Goal: Task Accomplishment & Management: Complete application form

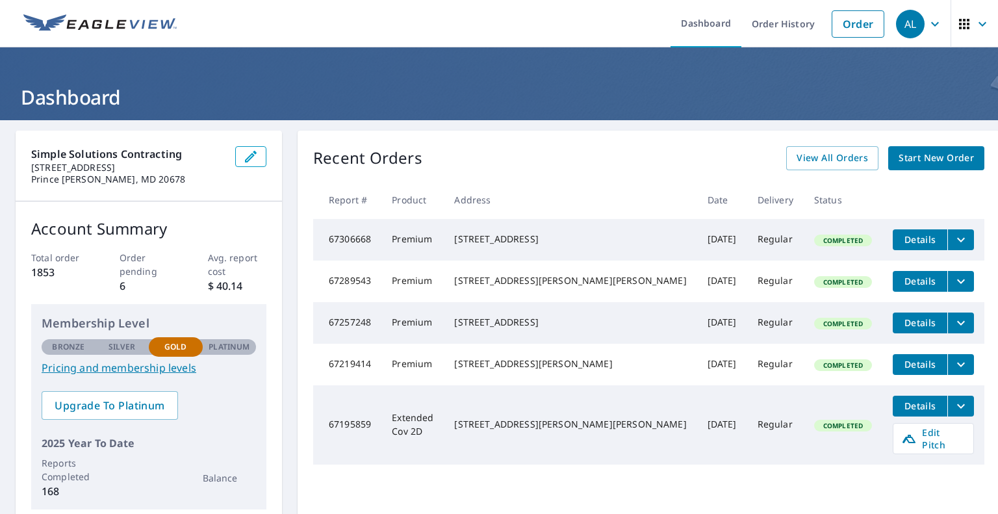
click at [909, 159] on span "Start New Order" at bounding box center [936, 158] width 75 height 16
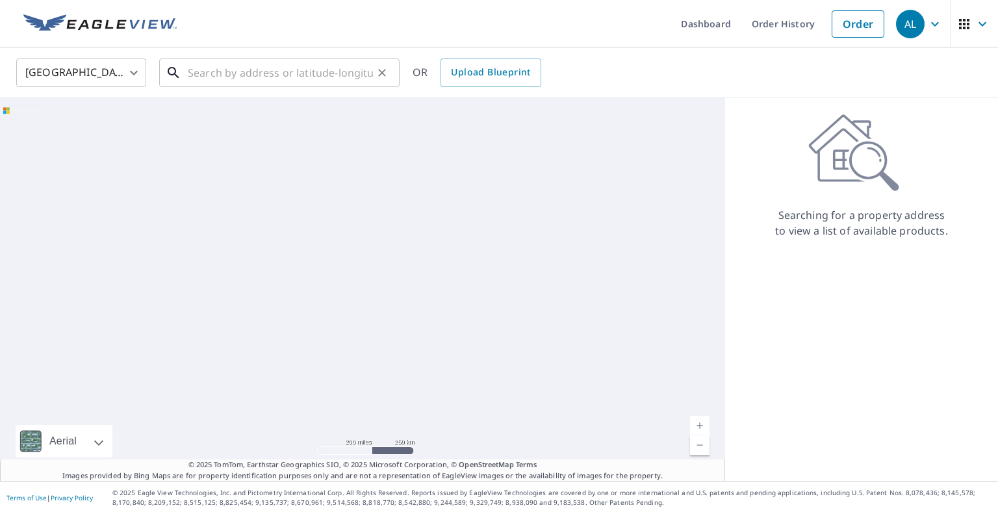
click at [354, 71] on input "text" at bounding box center [280, 73] width 185 height 36
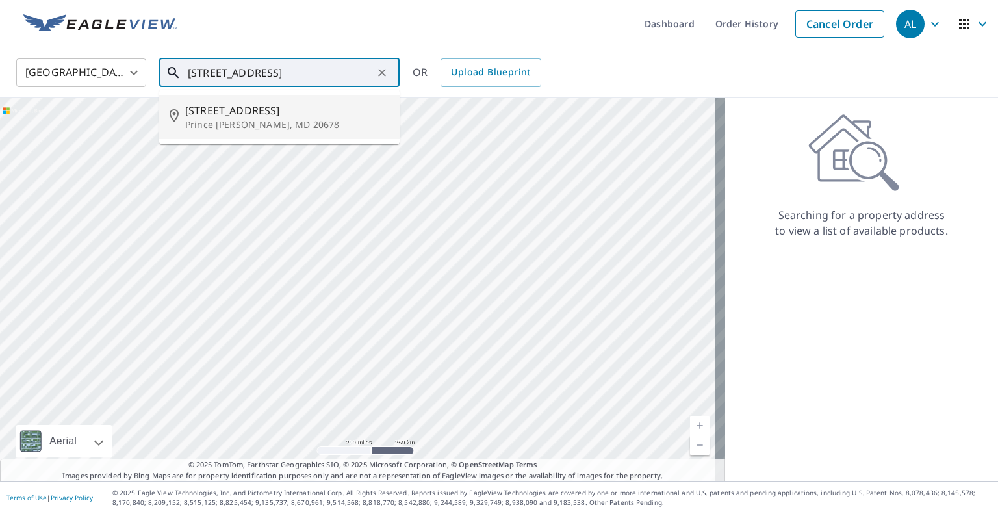
click at [322, 114] on span "[STREET_ADDRESS]" at bounding box center [287, 111] width 204 height 16
type input "[STREET_ADDRESS][PERSON_NAME]"
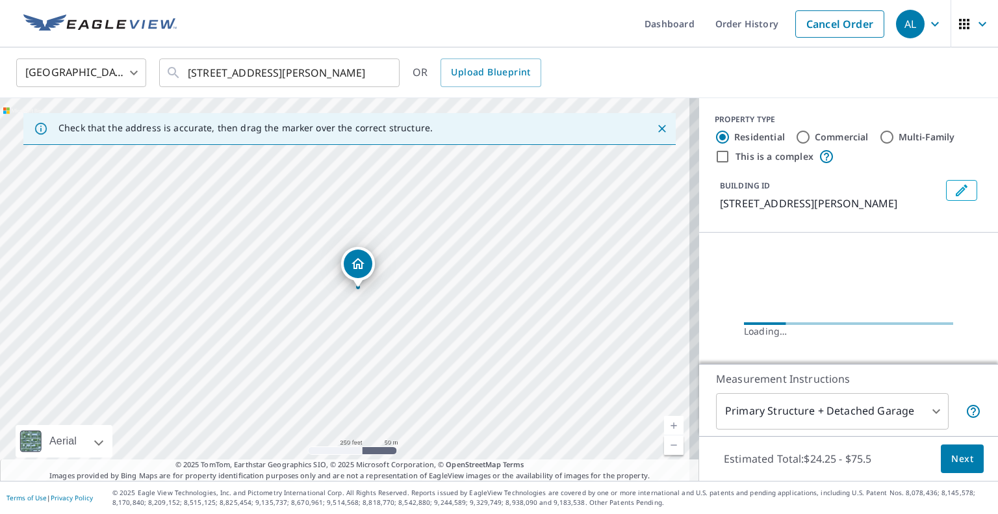
click at [664, 422] on link "Current Level 17, Zoom In" at bounding box center [673, 425] width 19 height 19
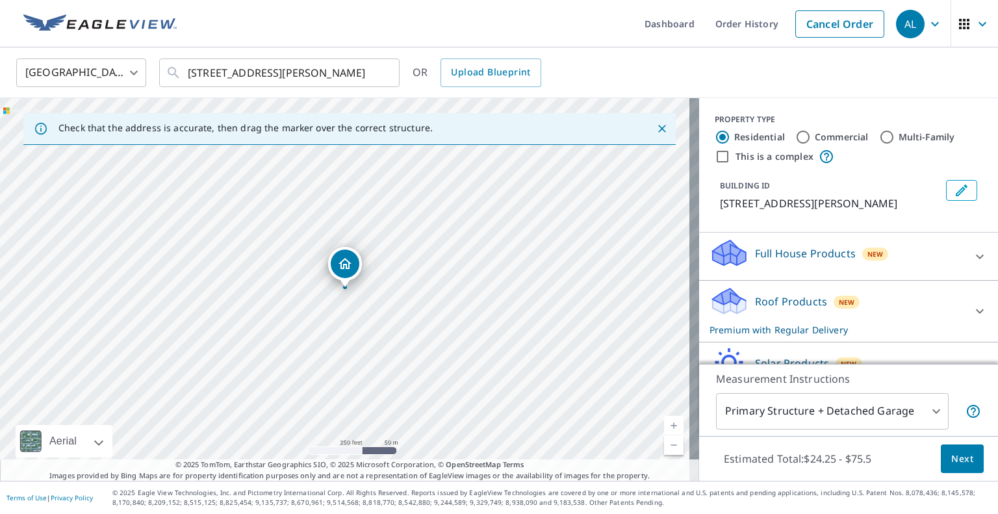
click at [664, 422] on link "Current Level 17, Zoom In" at bounding box center [673, 425] width 19 height 19
click at [664, 422] on link "Current Level 18, Zoom In" at bounding box center [673, 425] width 19 height 19
click at [664, 422] on link "Current Level 19, Zoom In" at bounding box center [673, 425] width 19 height 19
click at [972, 319] on icon at bounding box center [980, 311] width 16 height 16
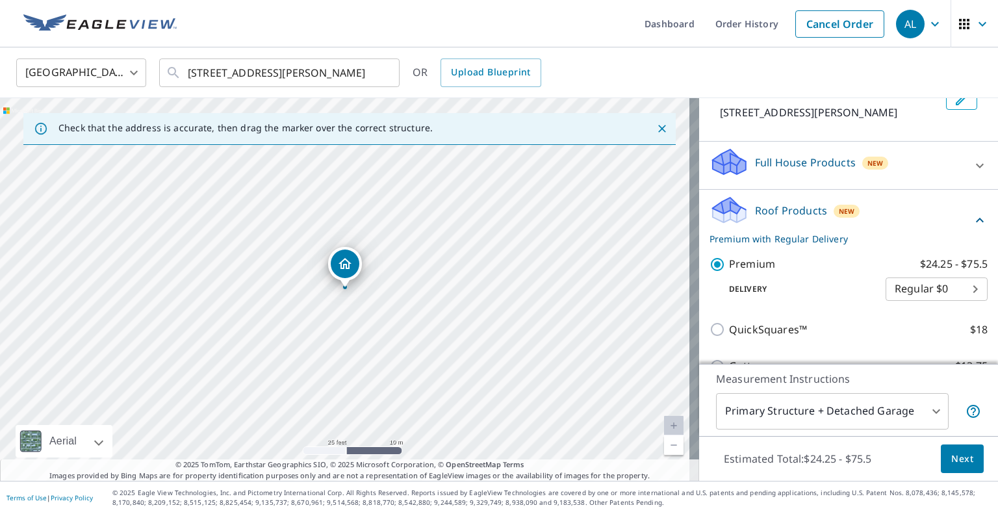
scroll to position [93, 0]
click at [959, 461] on span "Next" at bounding box center [962, 459] width 22 height 16
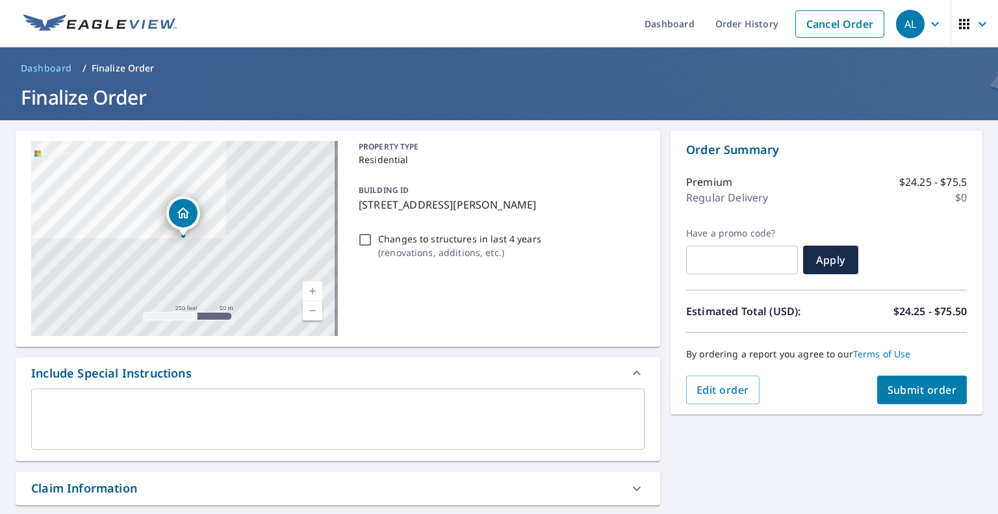
click at [929, 386] on span "Submit order" at bounding box center [923, 390] width 70 height 14
checkbox input "true"
